Goal: Information Seeking & Learning: Learn about a topic

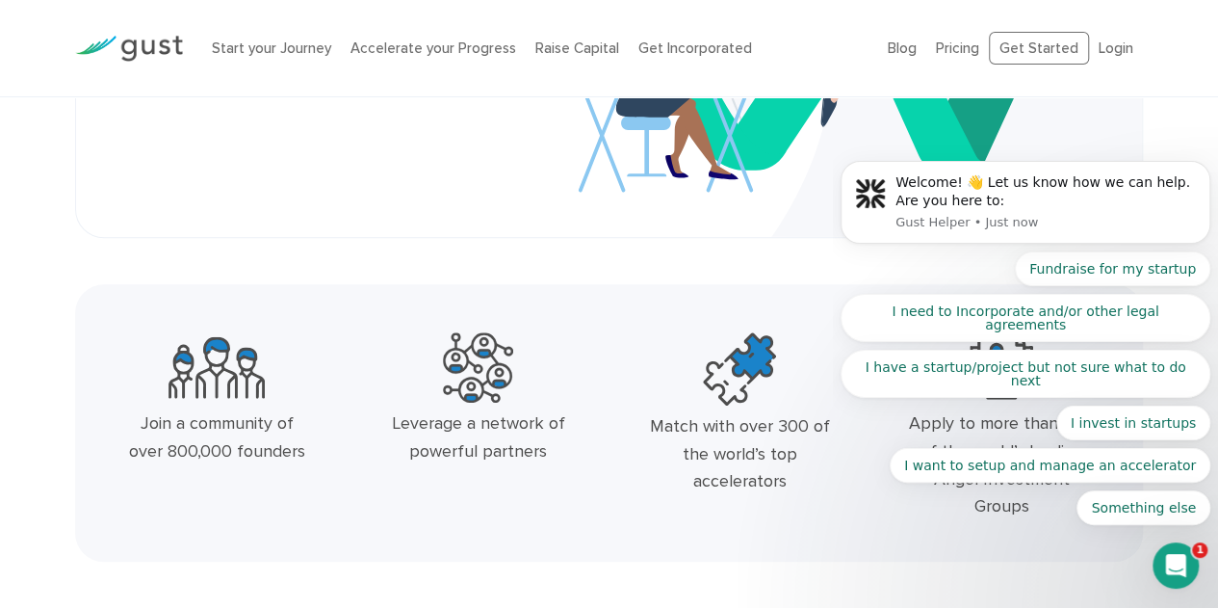
scroll to position [385, 0]
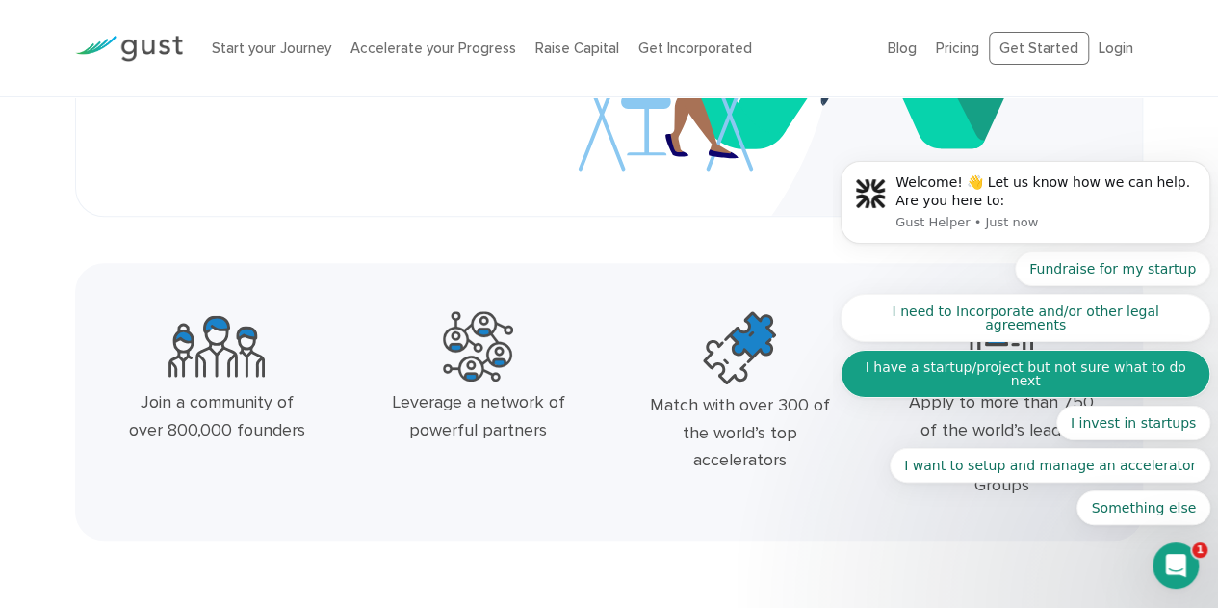
click at [1010, 379] on button "I have a startup/project but not sure what to do next" at bounding box center [1026, 374] width 370 height 48
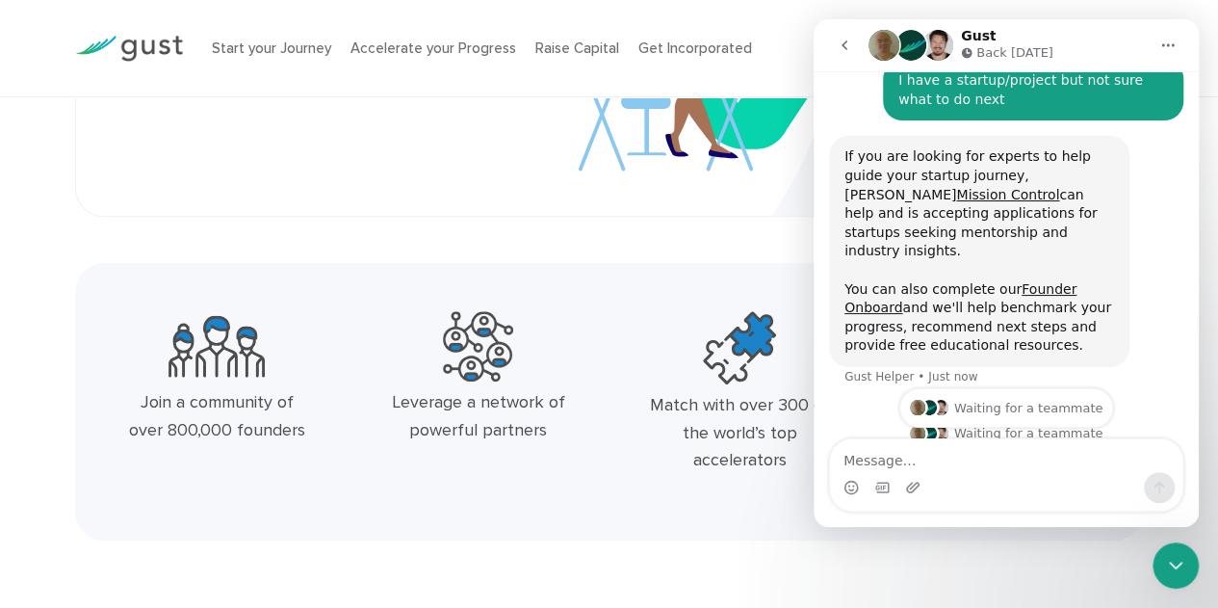
scroll to position [189, 0]
click at [1055, 184] on div "If you are looking for experts to help guide your startup journey, Gust's Missi…" at bounding box center [980, 249] width 270 height 208
click at [1055, 182] on div "If you are looking for experts to help guide your startup journey, Gust's Missi…" at bounding box center [980, 249] width 270 height 208
click at [1055, 185] on link "Mission Control" at bounding box center [1007, 192] width 103 height 15
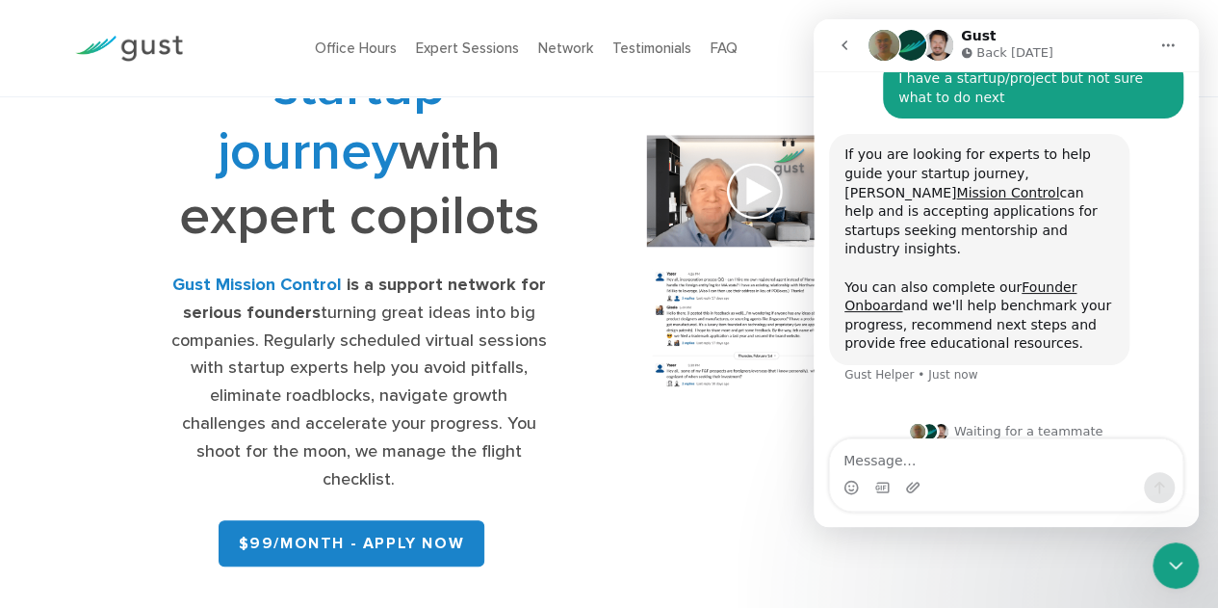
scroll to position [193, 0]
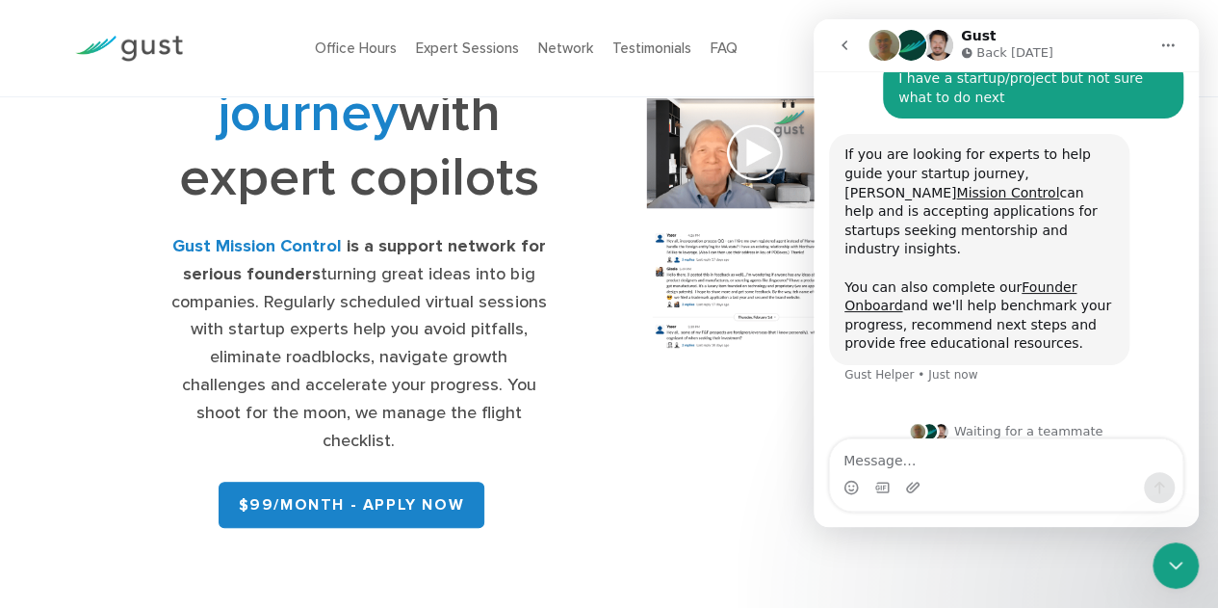
click at [1178, 47] on button "Home" at bounding box center [1168, 45] width 37 height 37
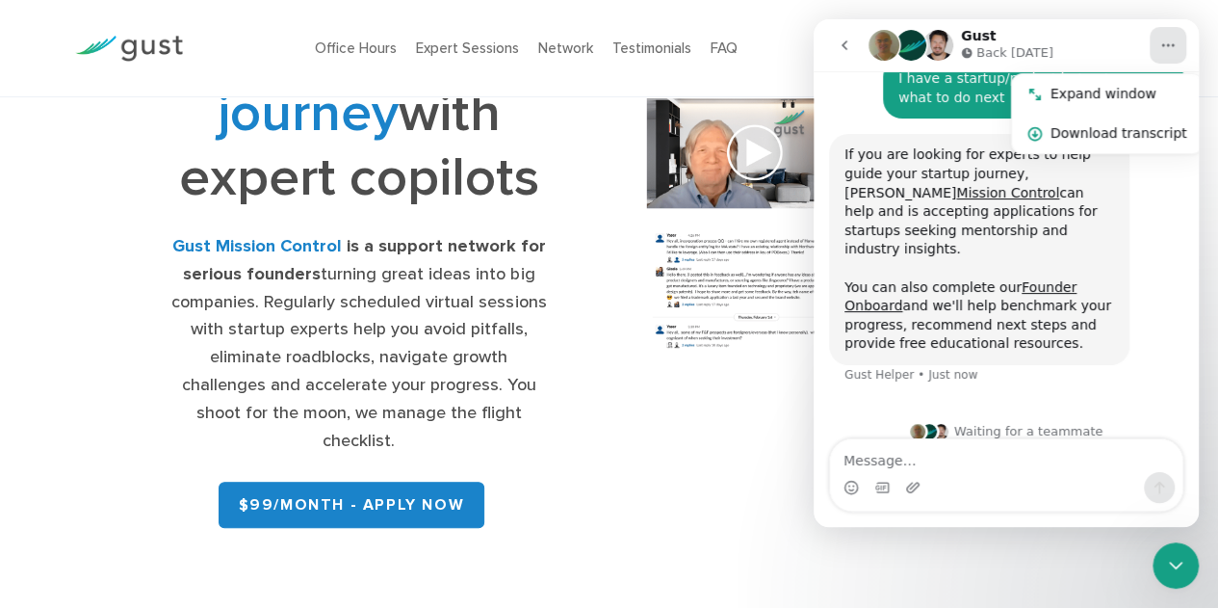
click at [577, 134] on div "Navigate your startup journey with expert copilots Gust Mission Control is a su…" at bounding box center [359, 244] width 500 height 584
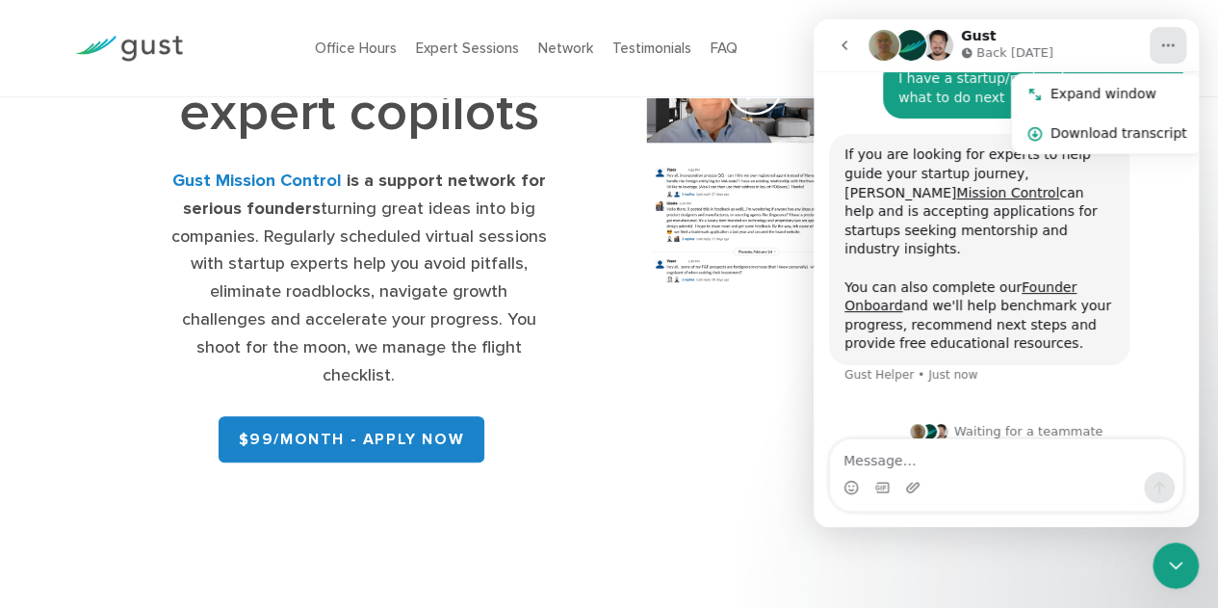
scroll to position [289, 0]
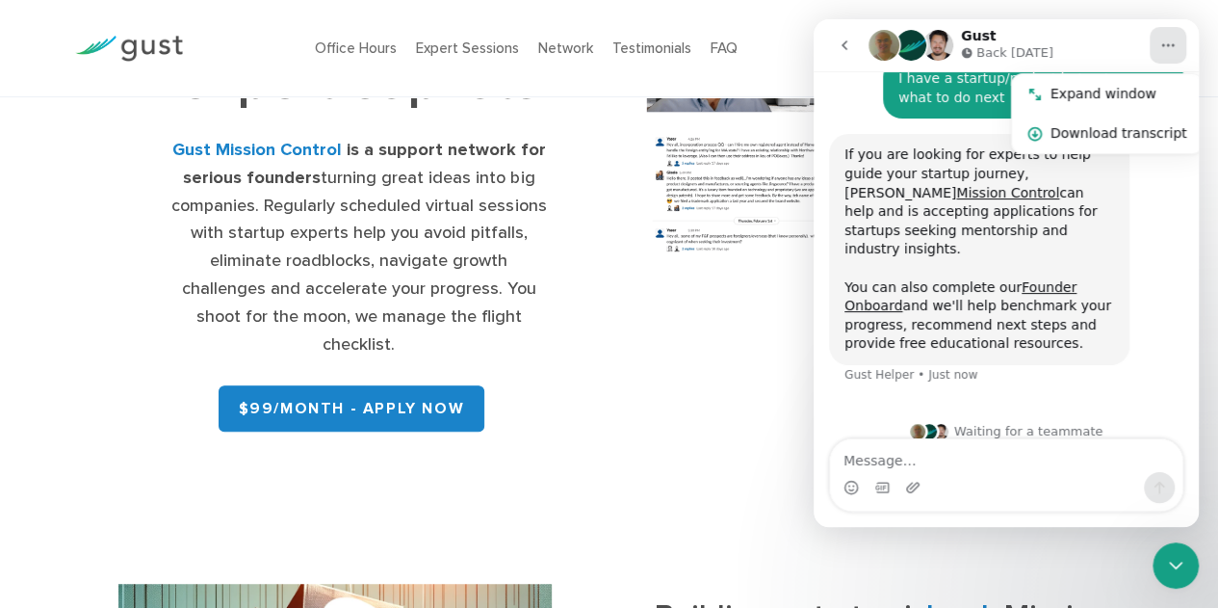
click at [847, 46] on icon "go back" at bounding box center [844, 45] width 15 height 15
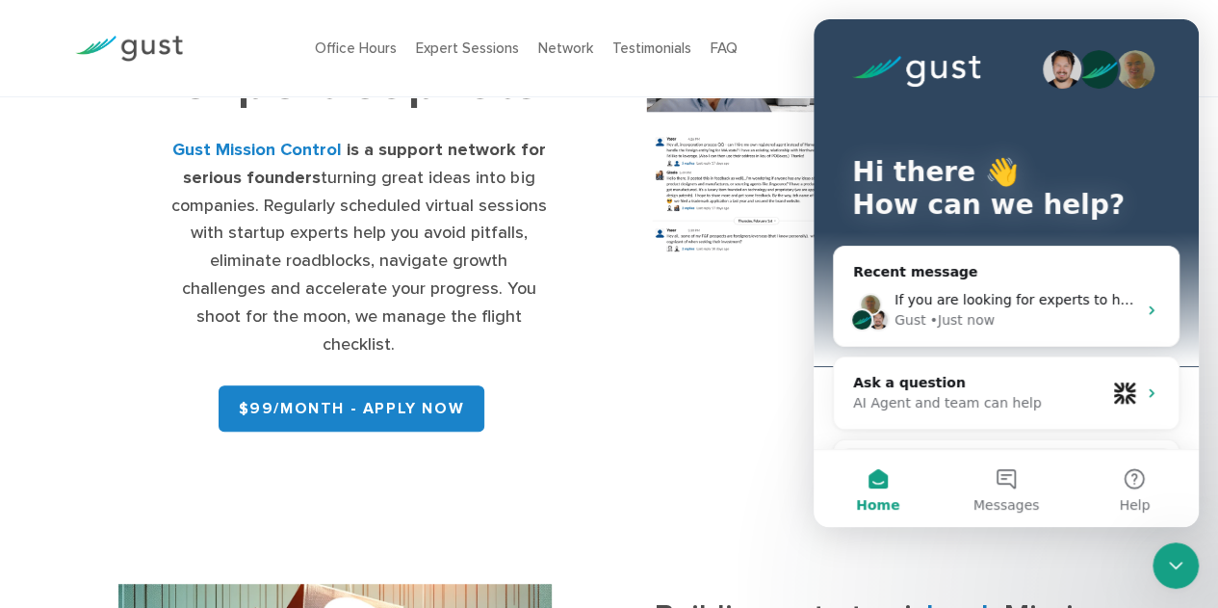
click at [1181, 572] on icon "Close Intercom Messenger" at bounding box center [1175, 565] width 23 height 23
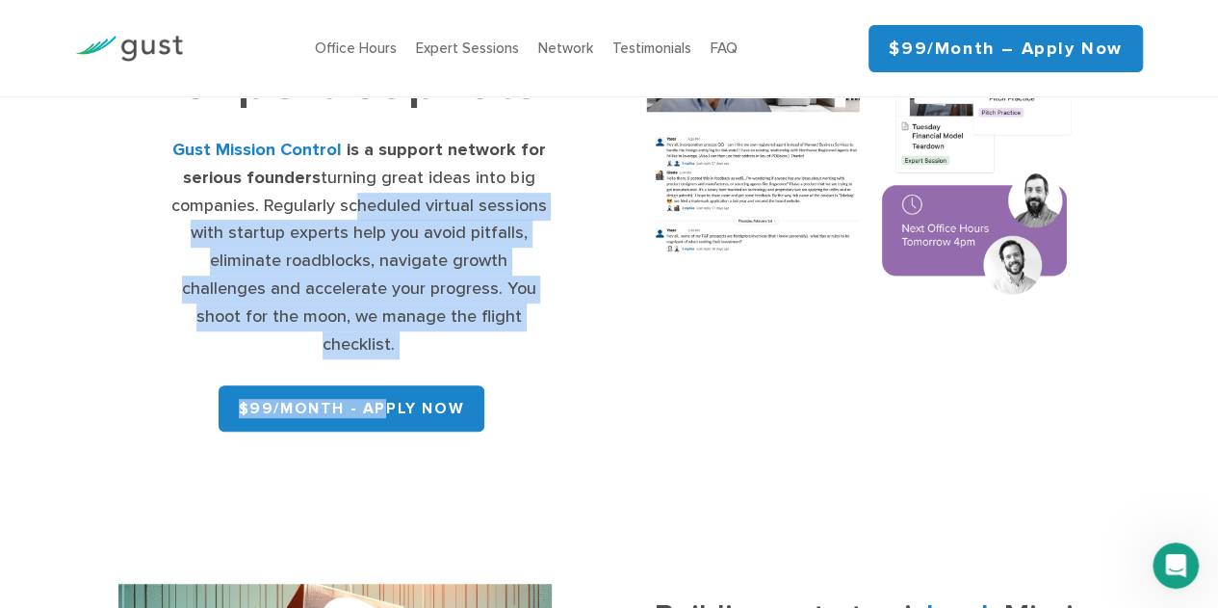
drag, startPoint x: 349, startPoint y: 203, endPoint x: 386, endPoint y: 357, distance: 158.6
click at [386, 357] on div "Navigate your startup journey with expert copilots Gust Mission Control is a su…" at bounding box center [358, 148] width 377 height 584
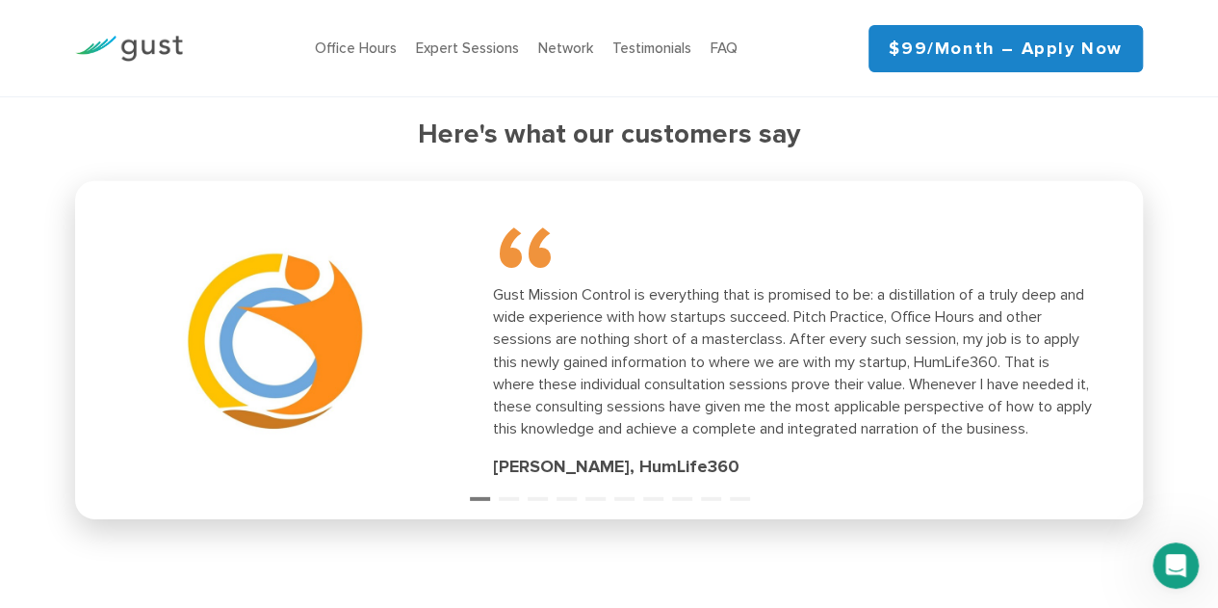
scroll to position [2793, 0]
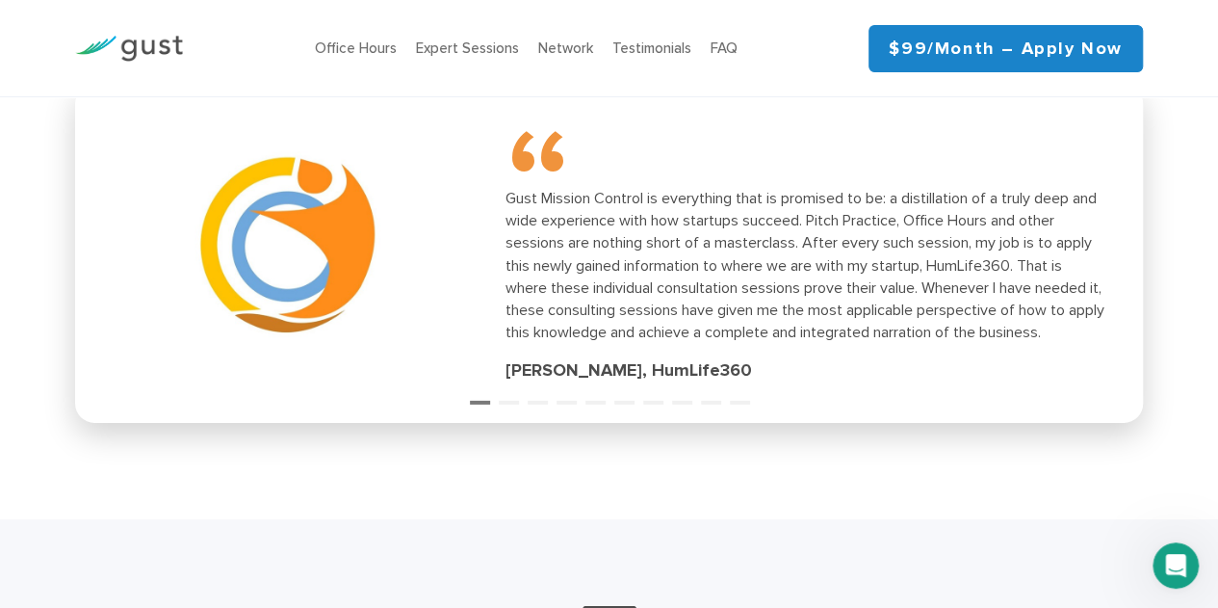
drag, startPoint x: 922, startPoint y: 285, endPoint x: 934, endPoint y: 285, distance: 12.5
click at [934, 285] on div "Gust Mission Control is everything that is promised to be: a distillation of a …" at bounding box center [805, 264] width 600 height 155
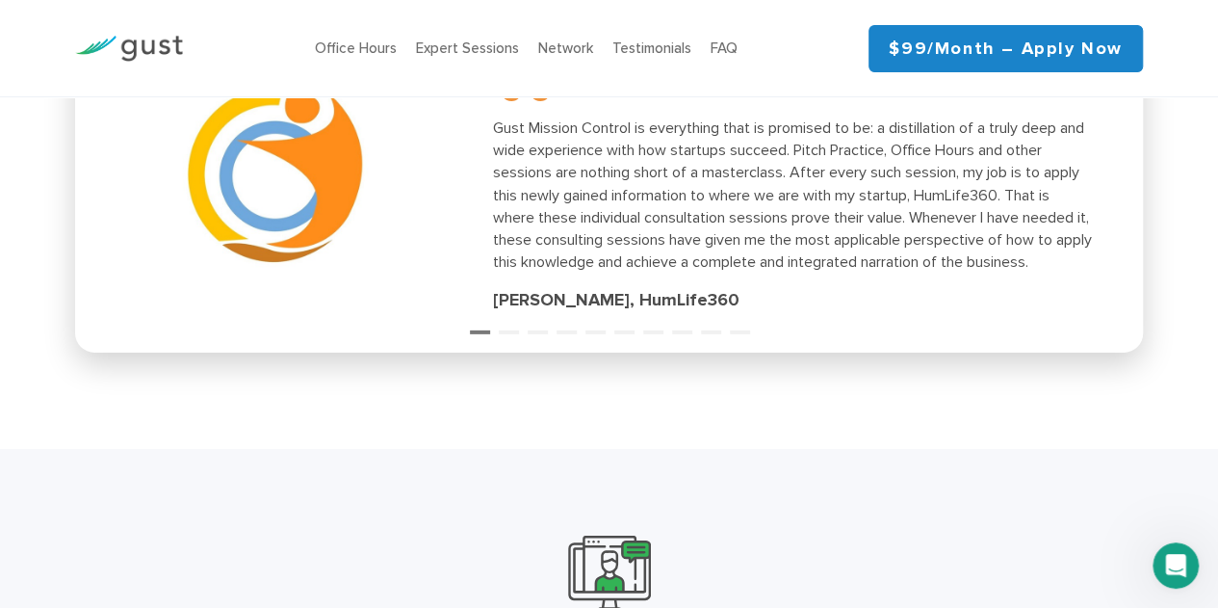
scroll to position [2889, 0]
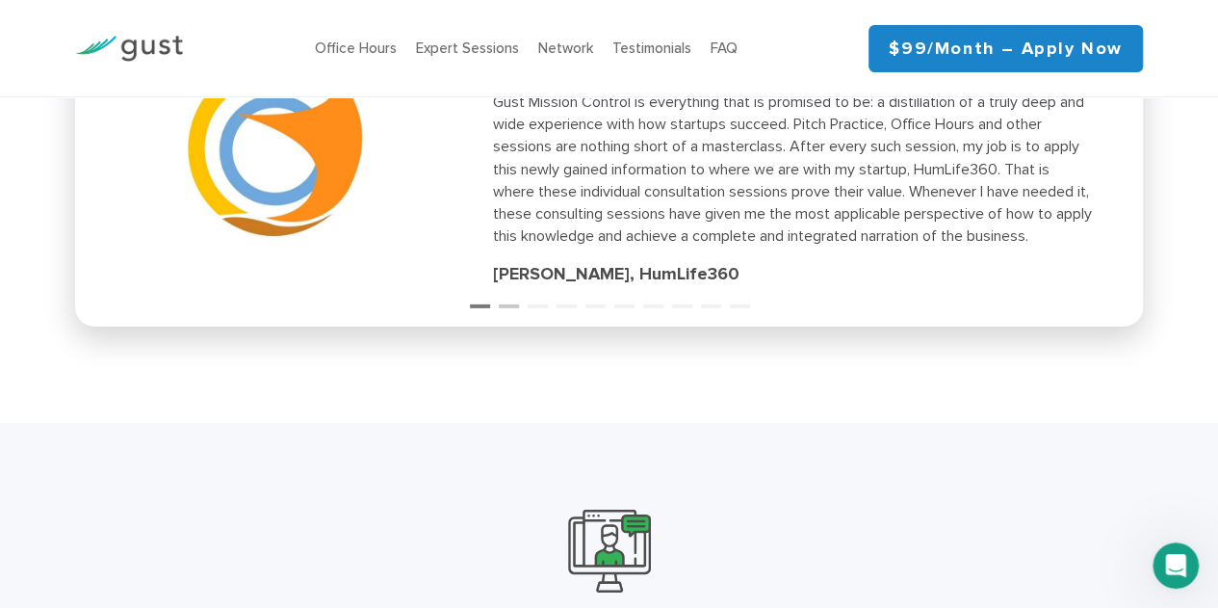
click at [508, 307] on button "2" at bounding box center [508, 297] width 19 height 19
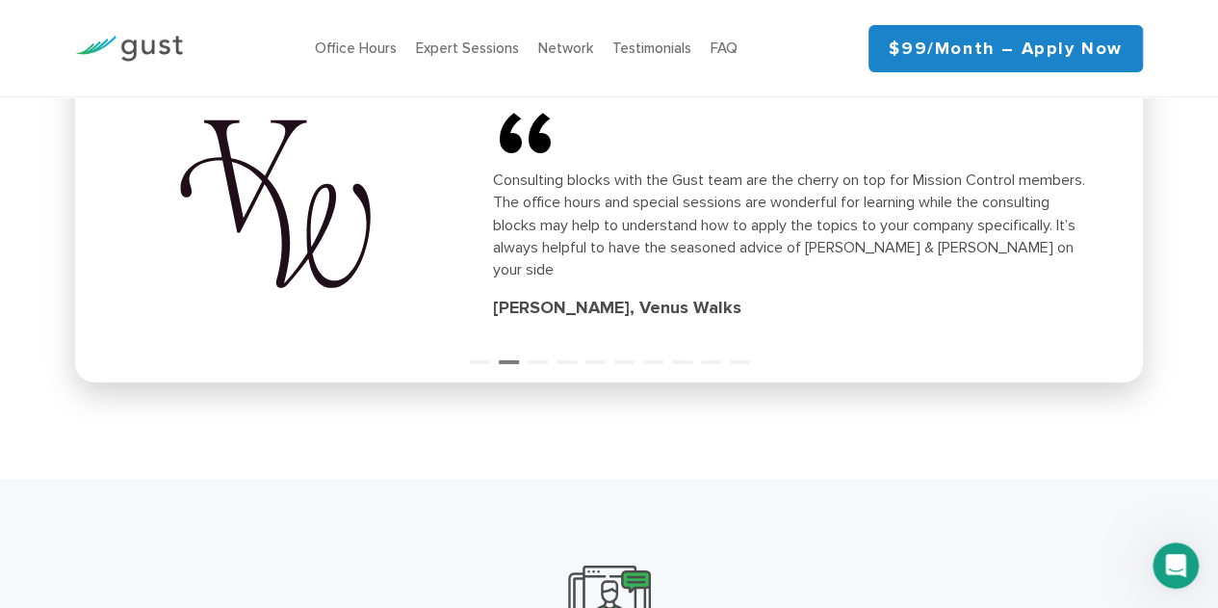
scroll to position [2793, 0]
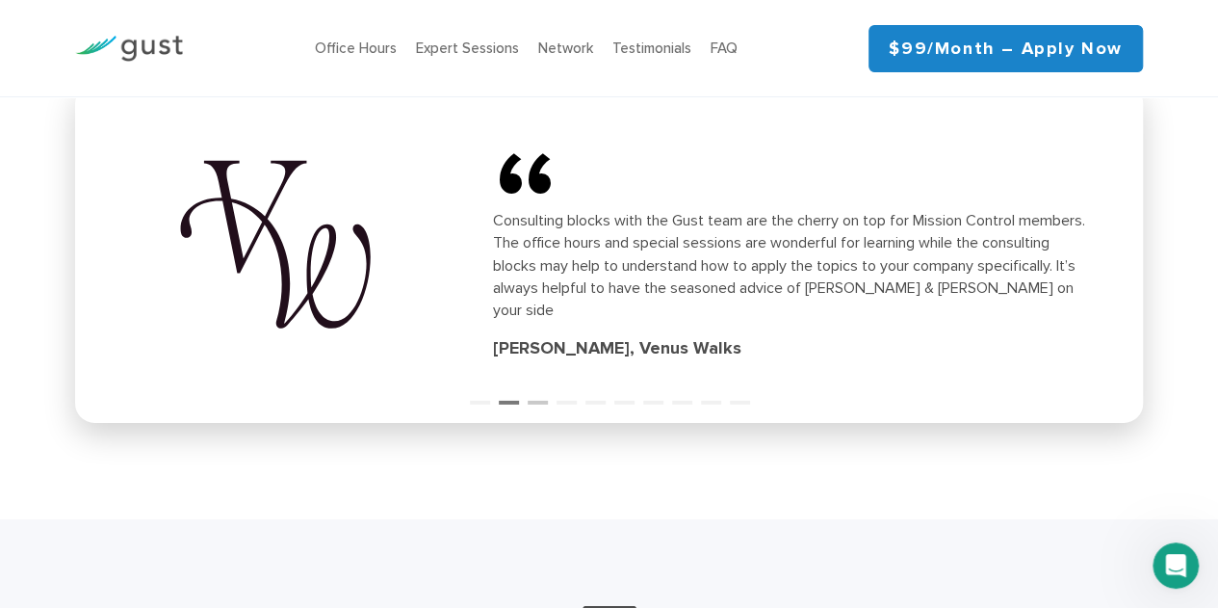
click at [537, 404] on button "3" at bounding box center [537, 393] width 19 height 19
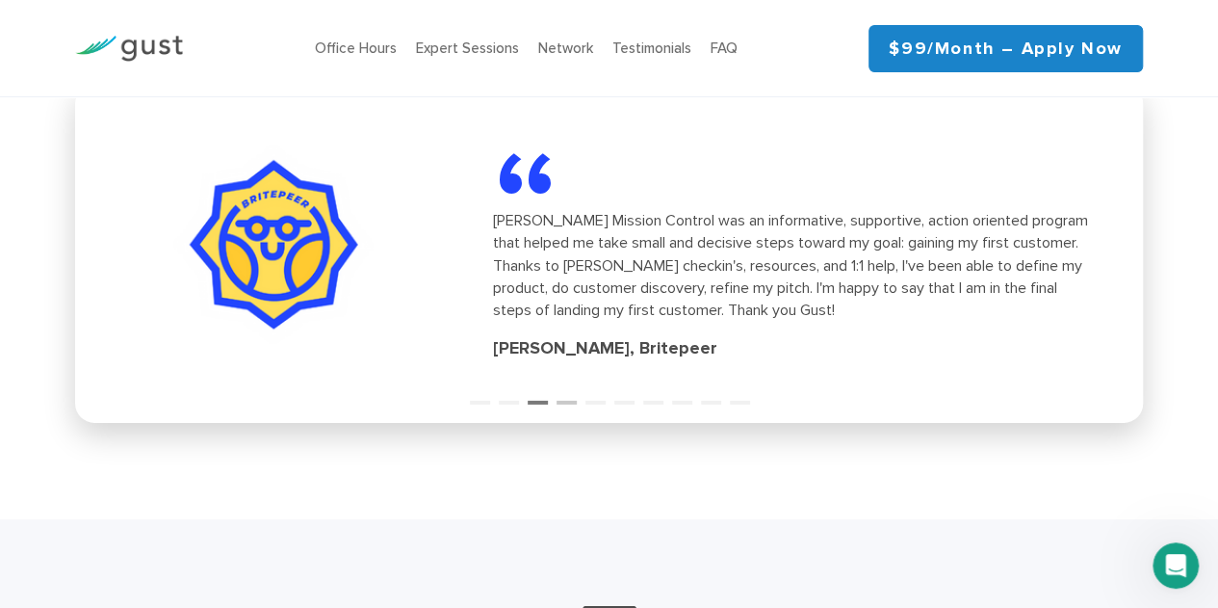
click at [562, 404] on button "4" at bounding box center [566, 393] width 19 height 19
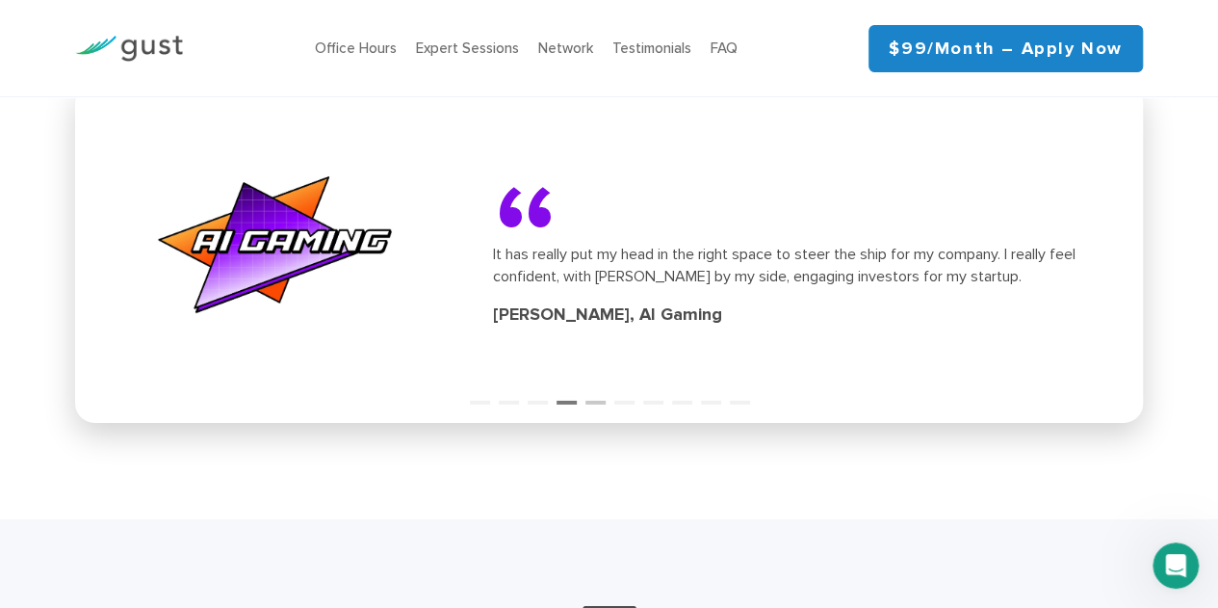
click at [593, 404] on button "5" at bounding box center [595, 393] width 19 height 19
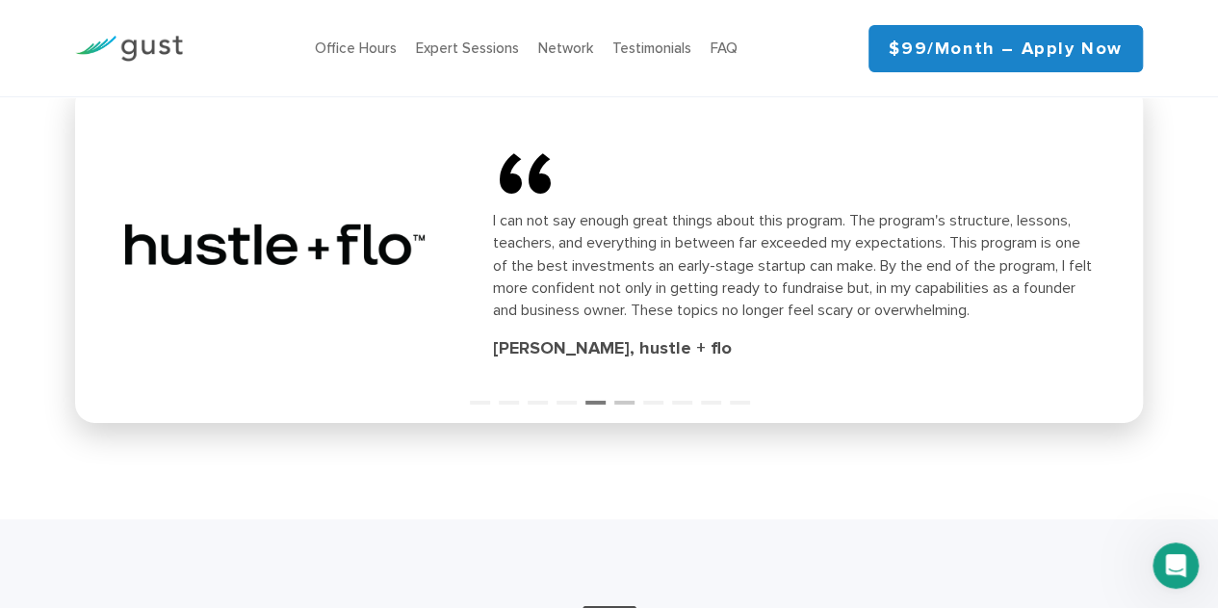
click at [617, 404] on button "6" at bounding box center [623, 393] width 19 height 19
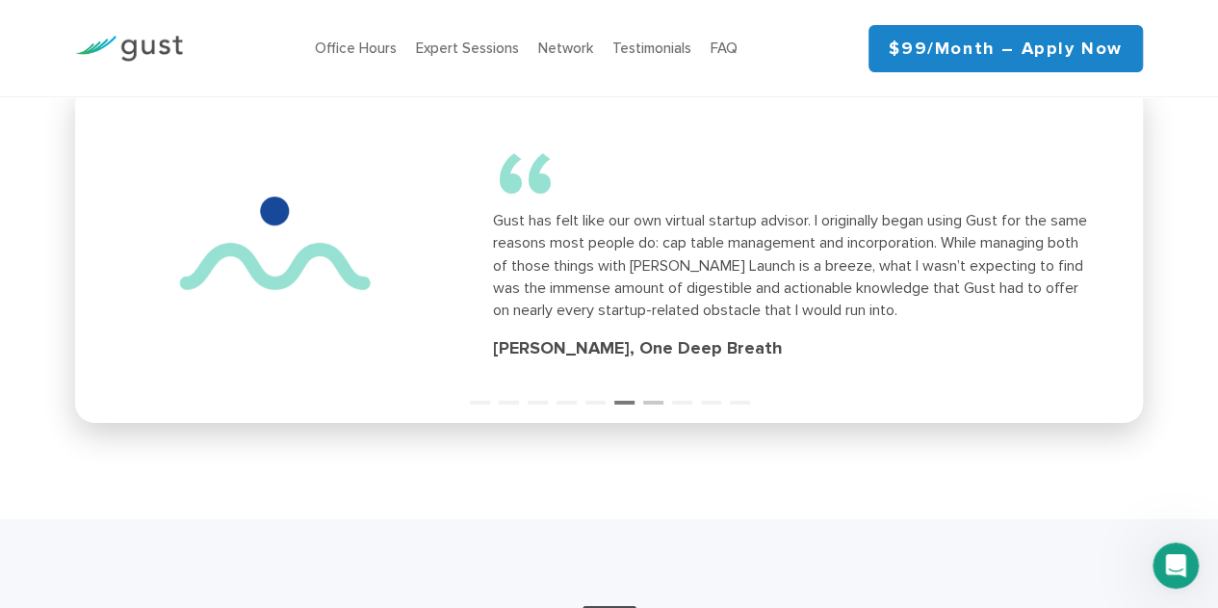
click at [653, 404] on button "7" at bounding box center [652, 393] width 19 height 19
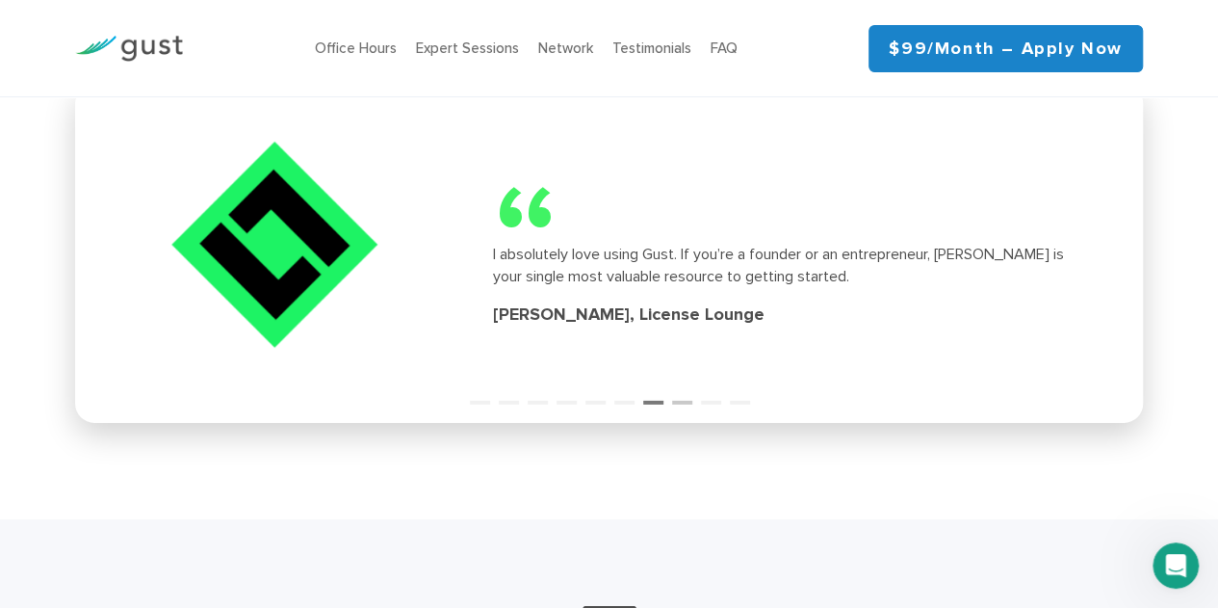
click at [674, 404] on button "8" at bounding box center [681, 393] width 19 height 19
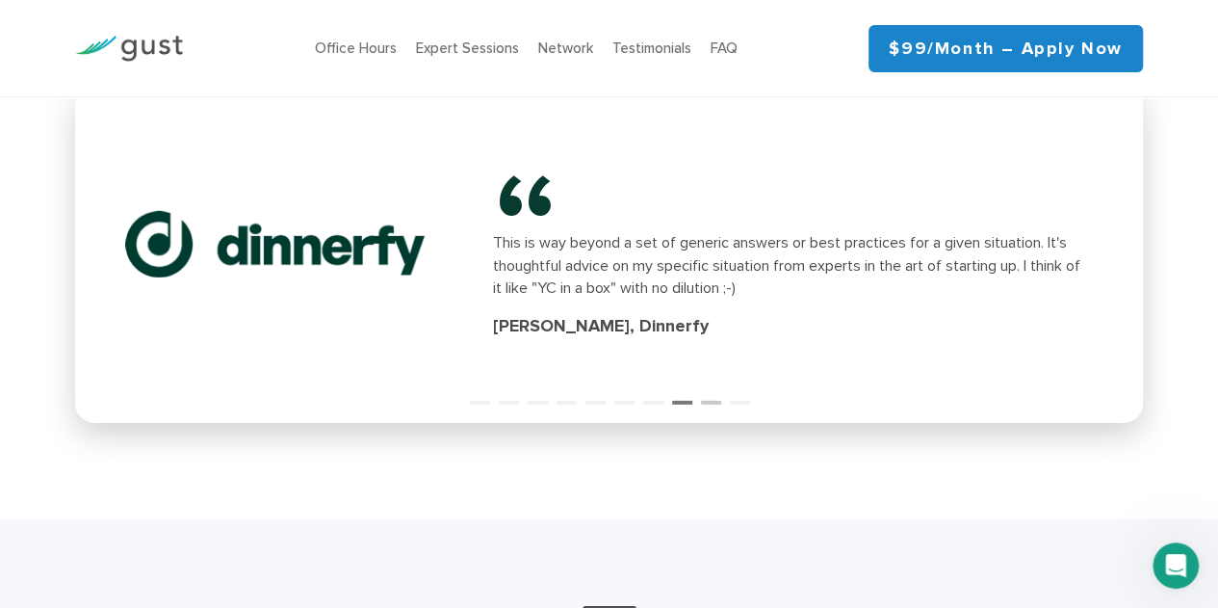
click at [706, 404] on button "9" at bounding box center [710, 393] width 19 height 19
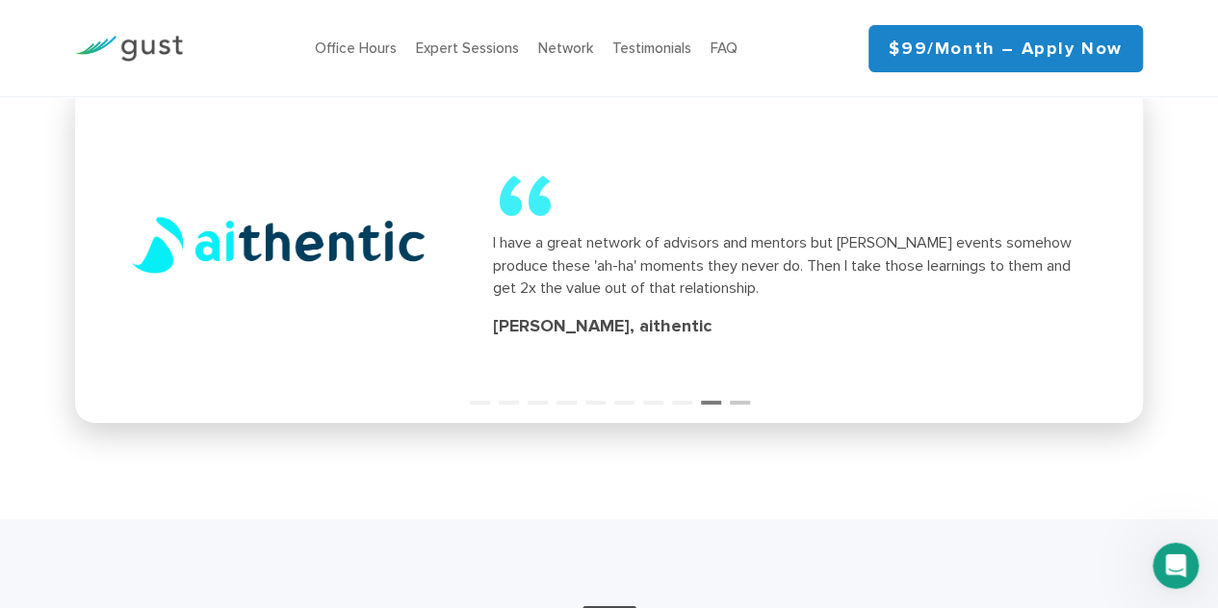
click at [736, 404] on button "10" at bounding box center [739, 393] width 19 height 19
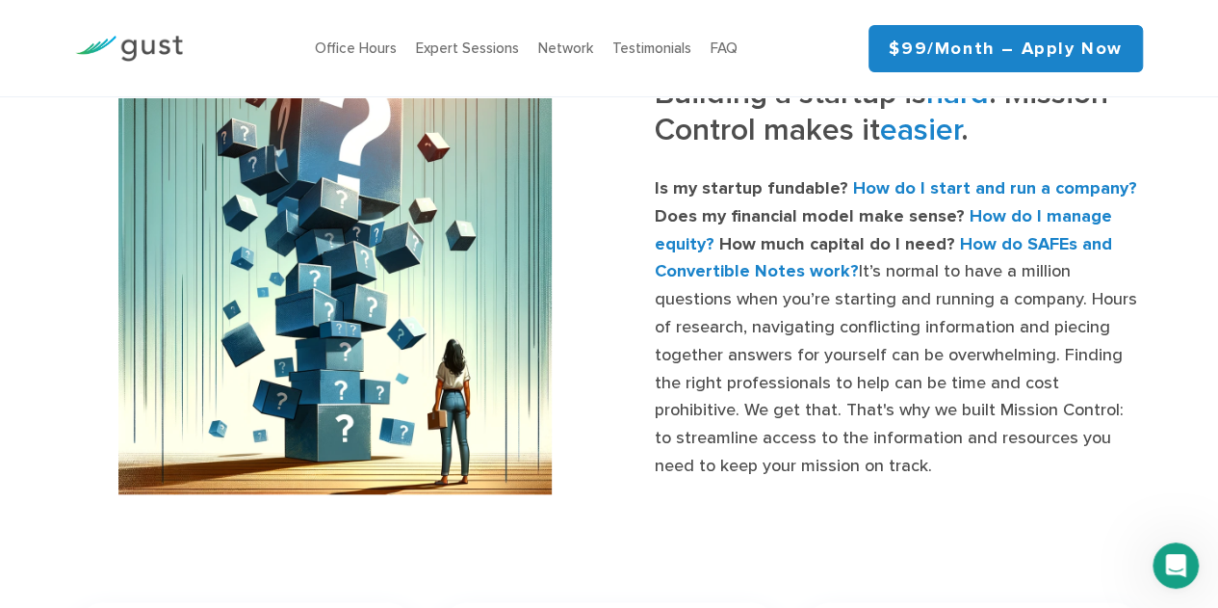
scroll to position [770, 0]
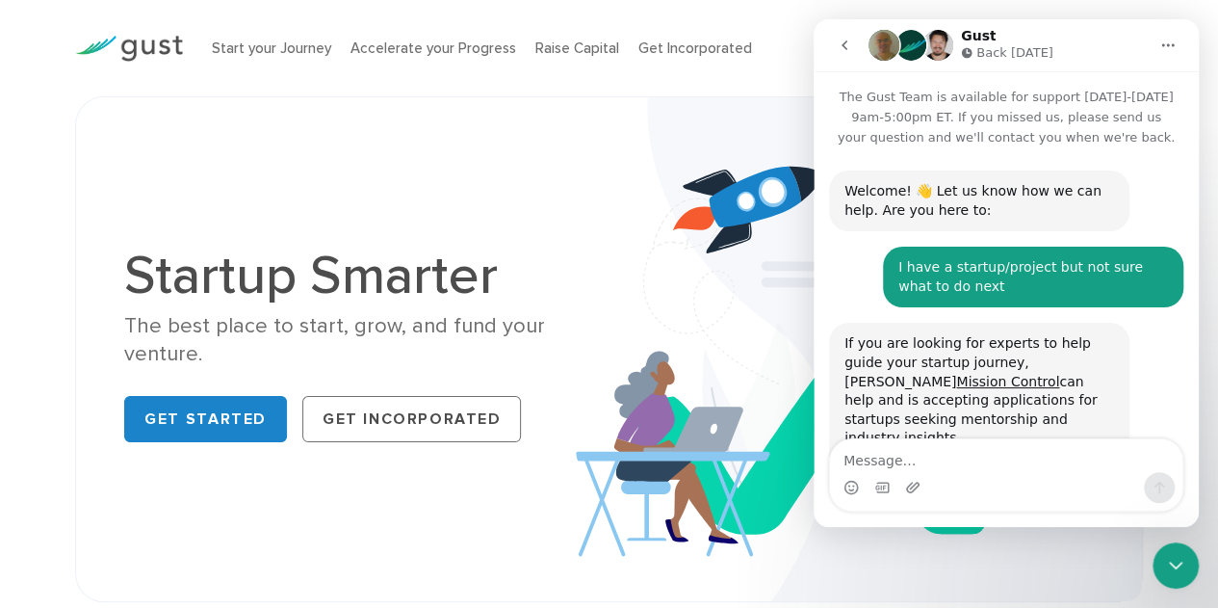
scroll to position [189, 0]
